Goal: Task Accomplishment & Management: Manage account settings

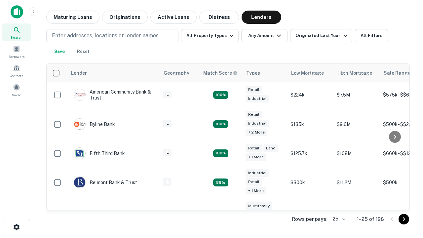
click at [404, 219] on icon "Go to next page" at bounding box center [404, 219] width 8 height 8
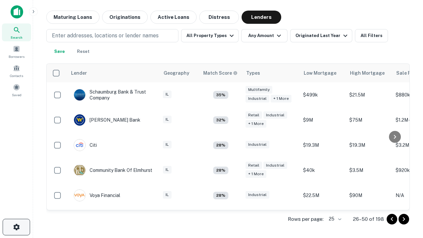
click at [16, 227] on icon "button" at bounding box center [17, 227] width 8 height 8
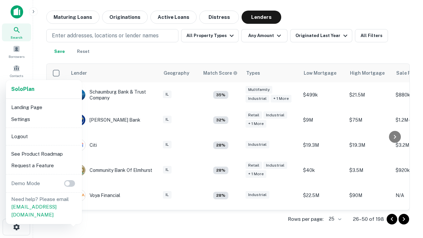
click at [44, 136] on li "Logout" at bounding box center [44, 137] width 71 height 12
